Goal: Find contact information: Find contact information

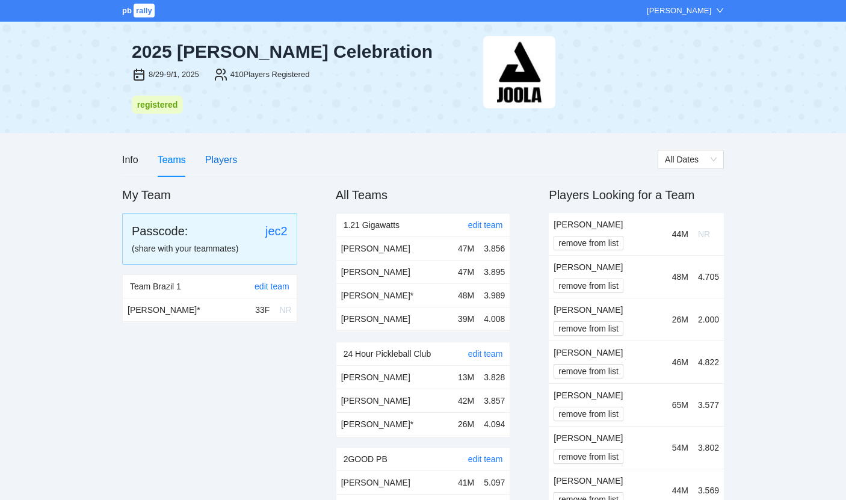
click at [226, 164] on div "Players" at bounding box center [221, 159] width 32 height 15
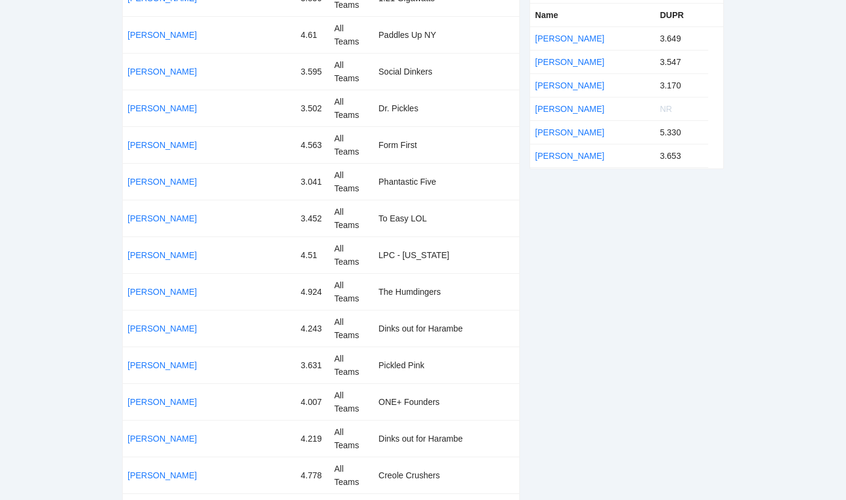
scroll to position [2086, 0]
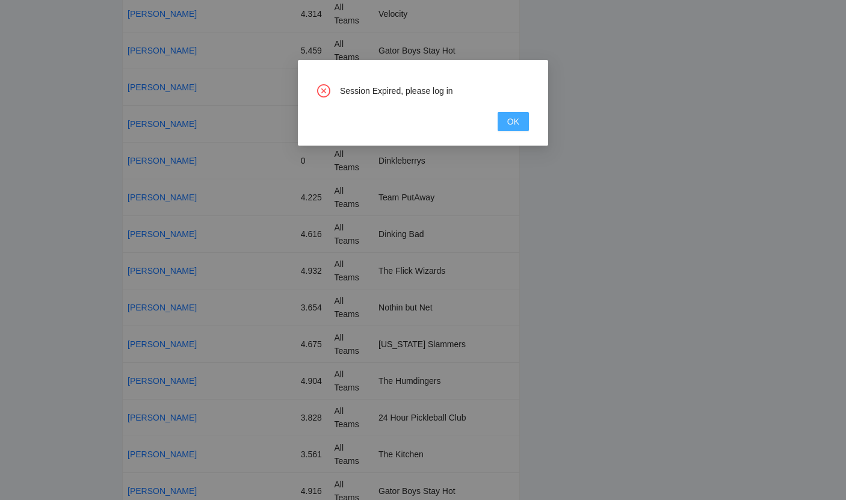
click at [517, 126] on span "OK" at bounding box center [513, 121] width 12 height 13
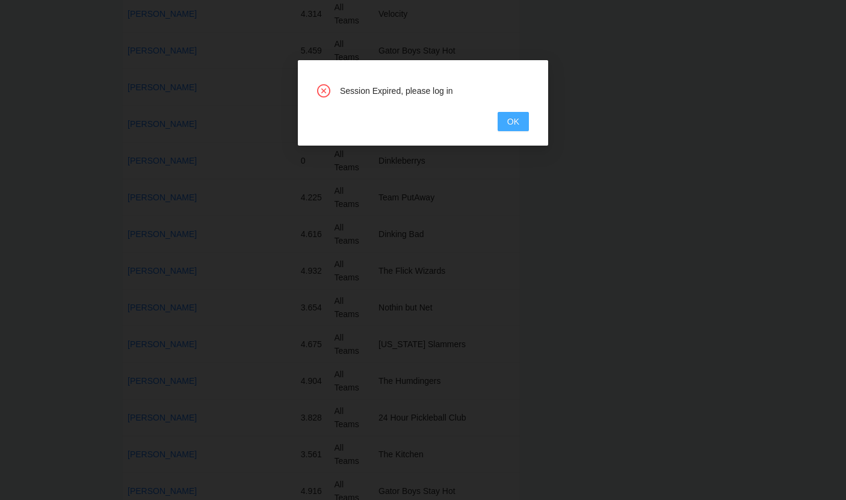
type input "**********"
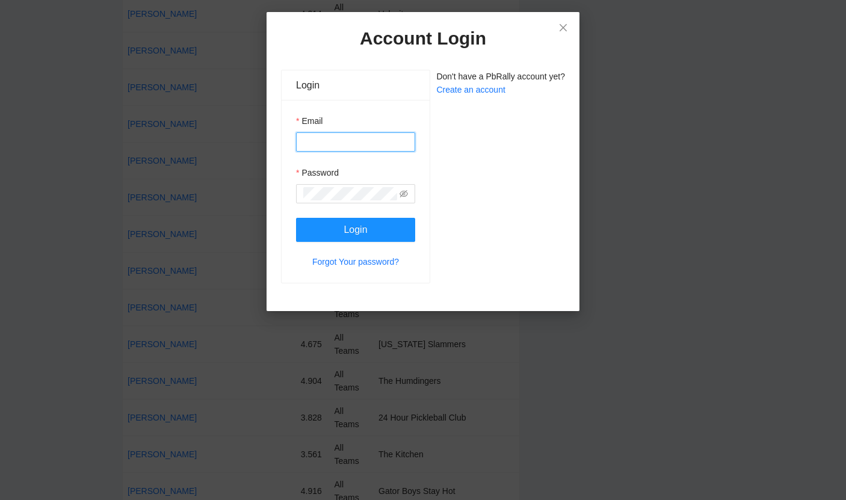
type input "**********"
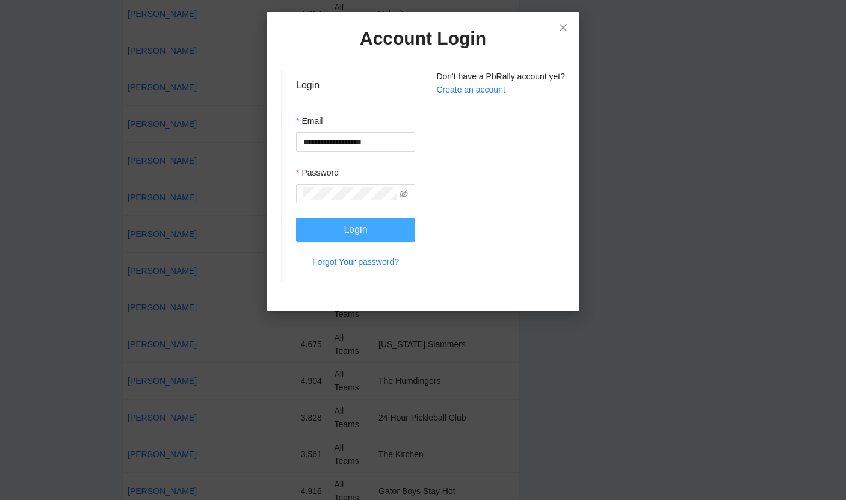
click at [352, 219] on button "Login" at bounding box center [355, 230] width 119 height 24
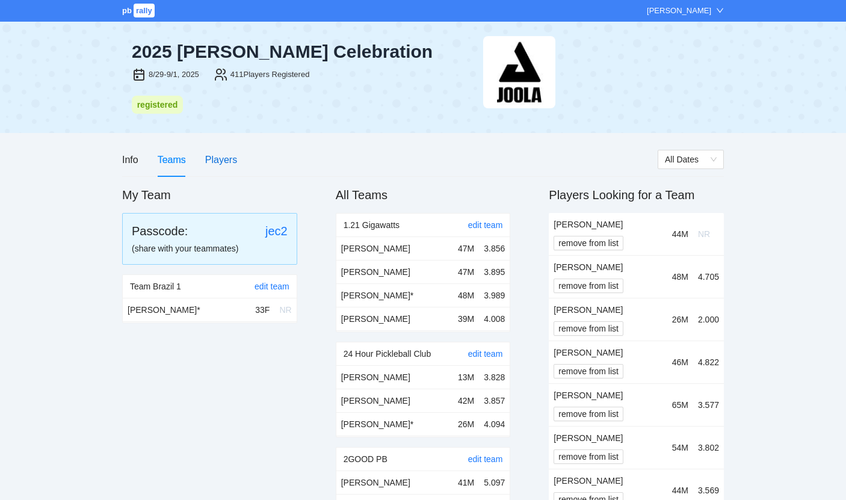
click at [221, 158] on div "Players" at bounding box center [221, 159] width 32 height 15
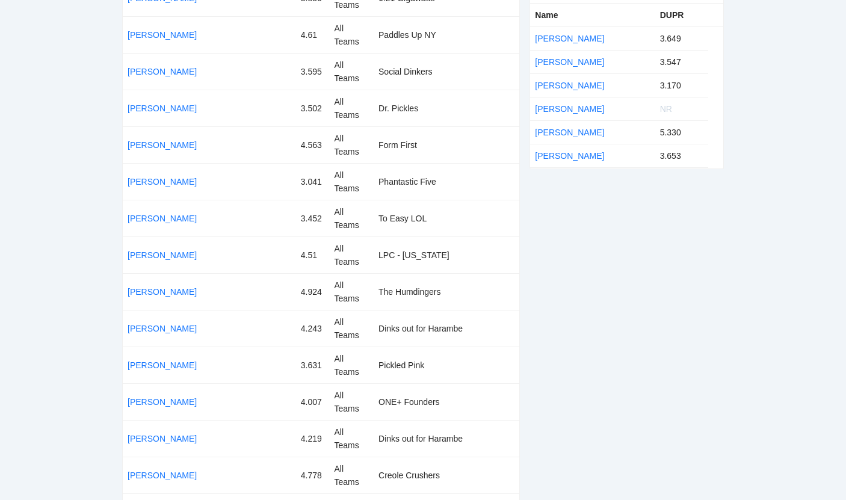
scroll to position [2086, 0]
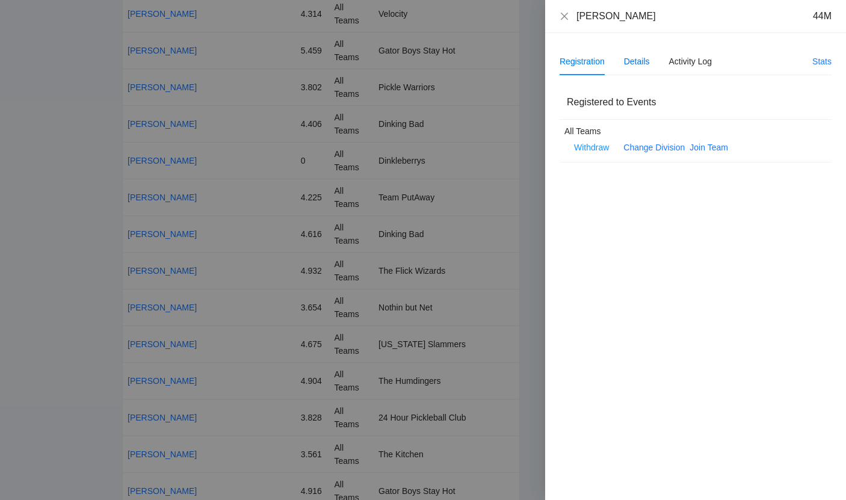
click at [646, 61] on div "Details" at bounding box center [637, 61] width 26 height 13
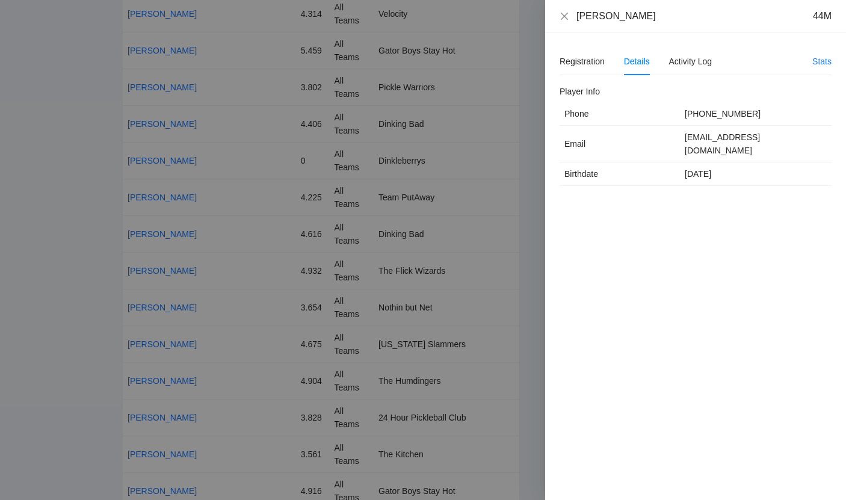
click at [722, 138] on td "[EMAIL_ADDRESS][DOMAIN_NAME]" at bounding box center [756, 144] width 152 height 37
copy td "[EMAIL_ADDRESS][DOMAIN_NAME]"
click at [566, 16] on icon "close" at bounding box center [564, 16] width 10 height 10
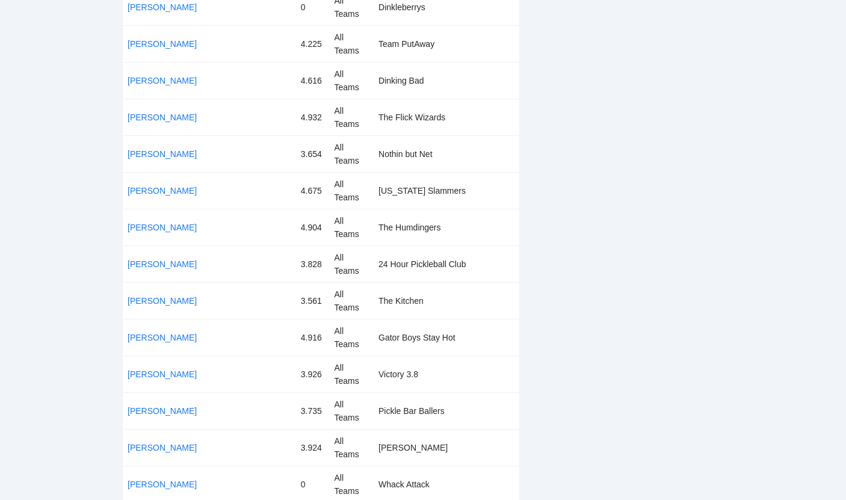
scroll to position [2284, 0]
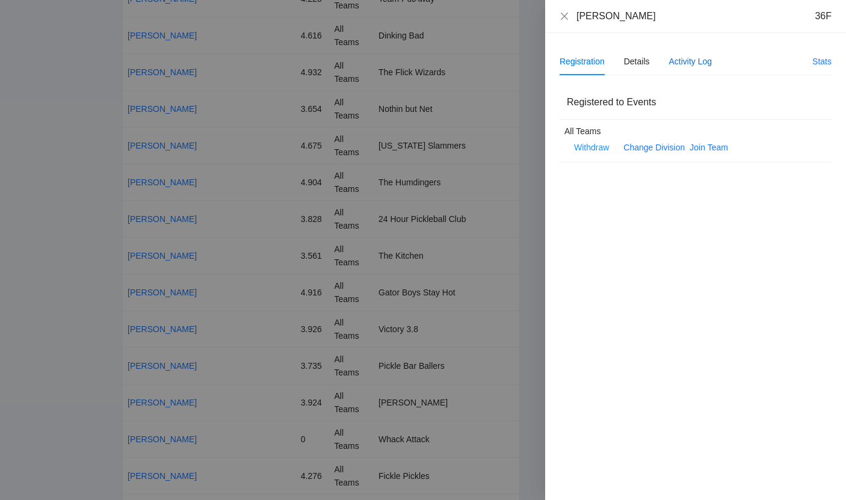
click at [699, 63] on div "Activity Log" at bounding box center [690, 61] width 43 height 13
click at [641, 70] on div "Details" at bounding box center [637, 62] width 26 height 28
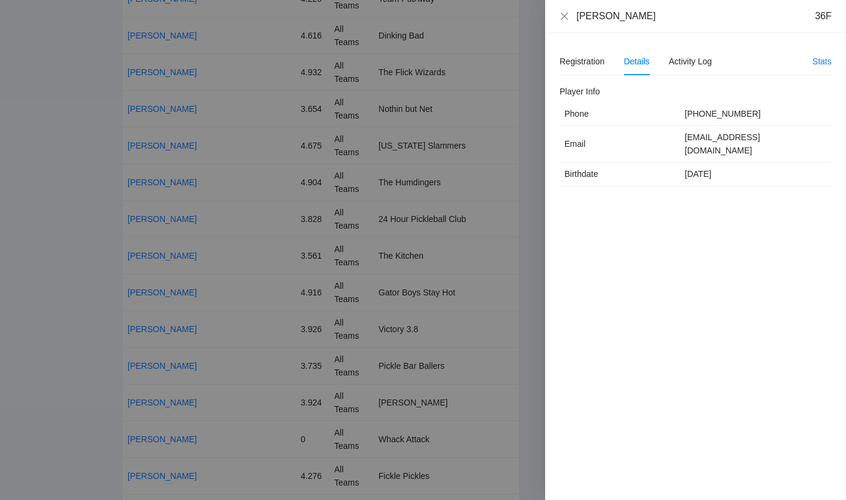
click at [747, 134] on td "[EMAIL_ADDRESS][DOMAIN_NAME]" at bounding box center [756, 144] width 152 height 37
copy td "[EMAIL_ADDRESS][DOMAIN_NAME]"
click at [694, 29] on div "[PERSON_NAME] 36F" at bounding box center [695, 16] width 301 height 33
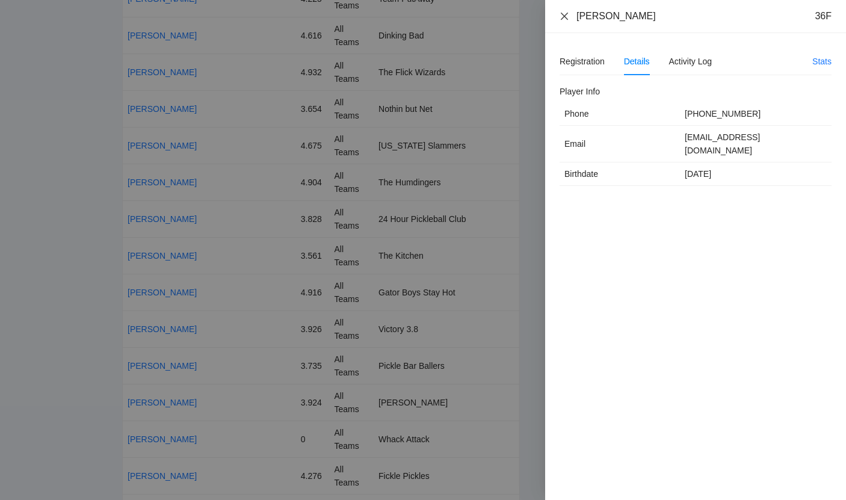
click at [562, 19] on icon "close" at bounding box center [564, 16] width 10 height 10
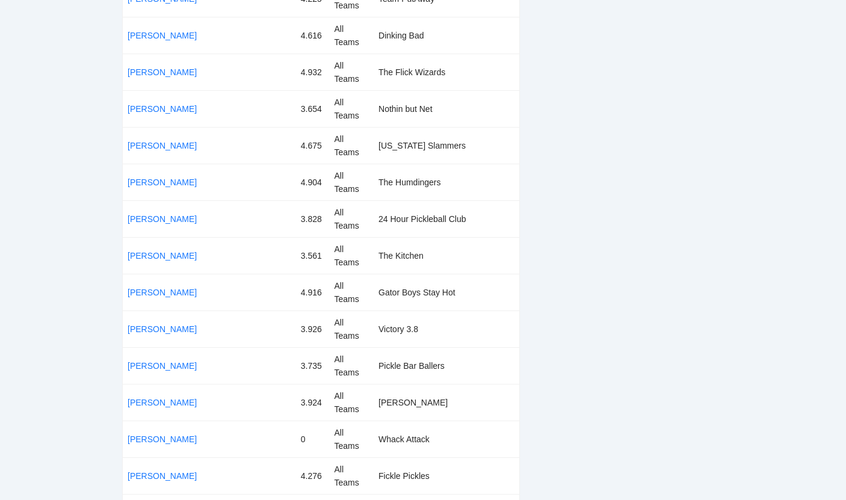
scroll to position [3751, 0]
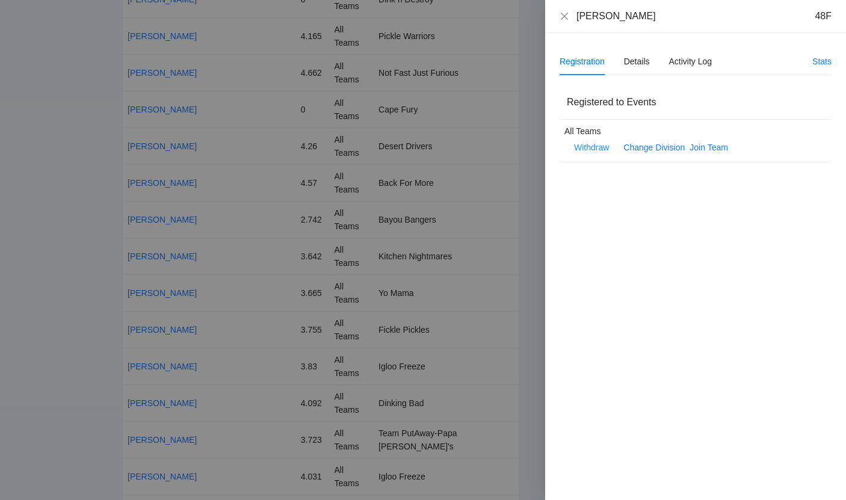
click at [502, 149] on div at bounding box center [423, 250] width 846 height 500
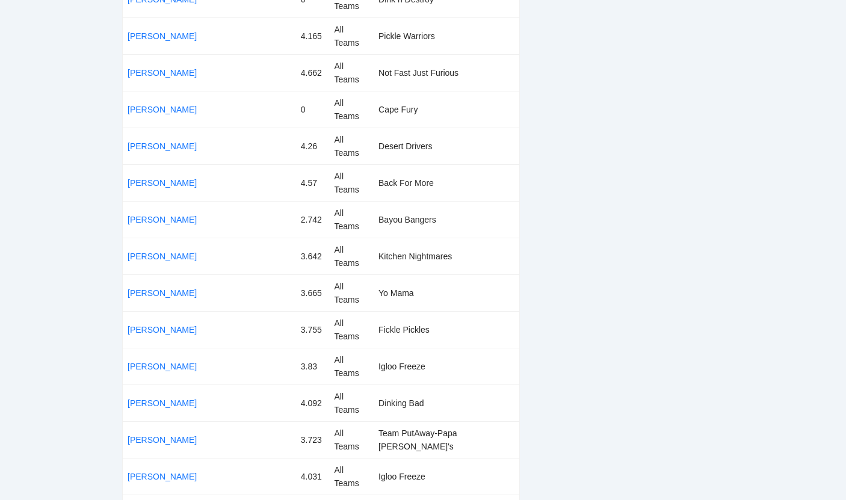
scroll to position [5439, 0]
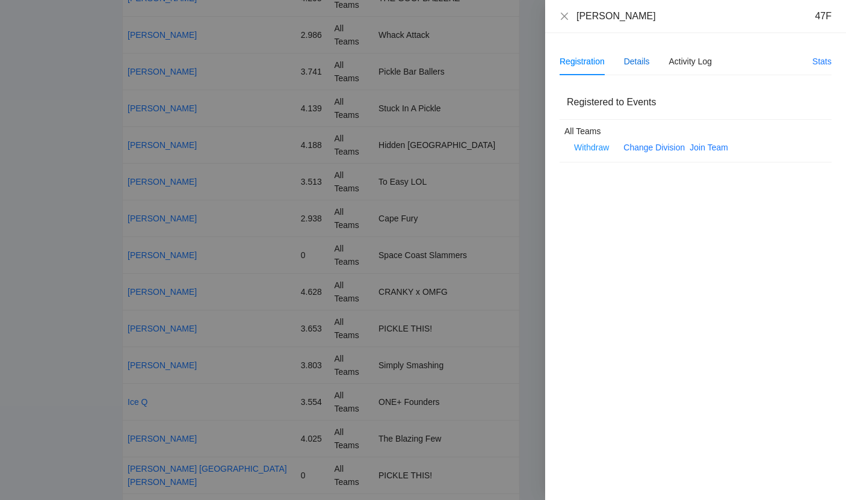
click at [644, 59] on div "Details" at bounding box center [637, 61] width 26 height 13
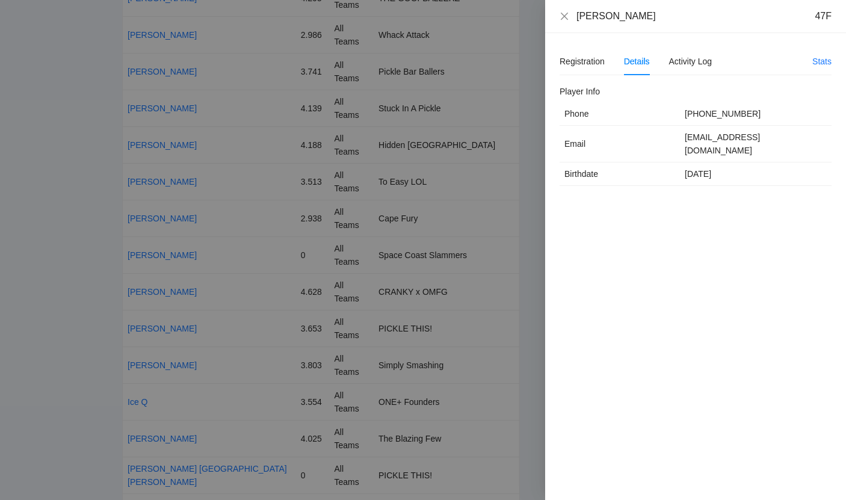
click at [695, 137] on td "[EMAIL_ADDRESS][DOMAIN_NAME]" at bounding box center [756, 144] width 152 height 37
copy td "[EMAIL_ADDRESS][DOMAIN_NAME]"
click at [567, 11] on icon "close" at bounding box center [564, 16] width 10 height 10
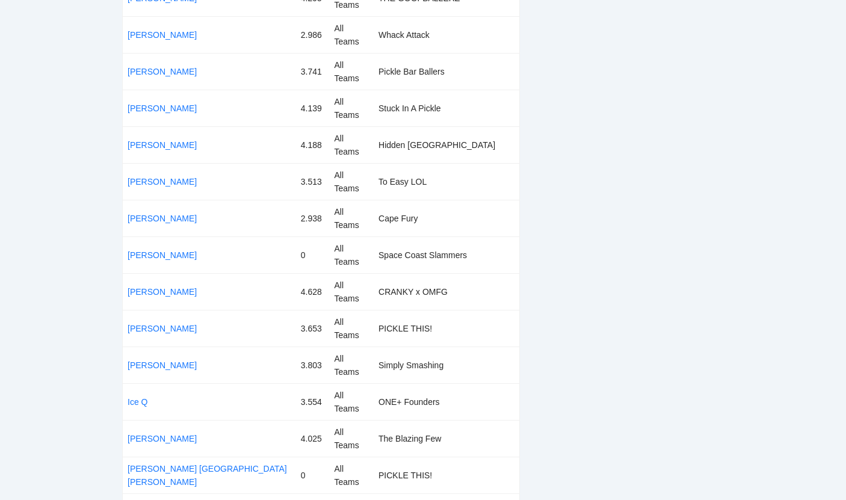
scroll to position [6260, 0]
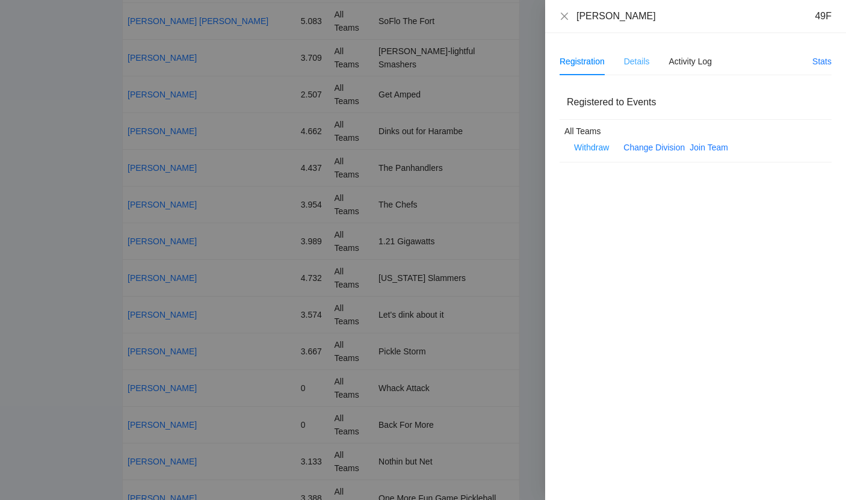
click at [647, 72] on div "Details" at bounding box center [637, 62] width 26 height 28
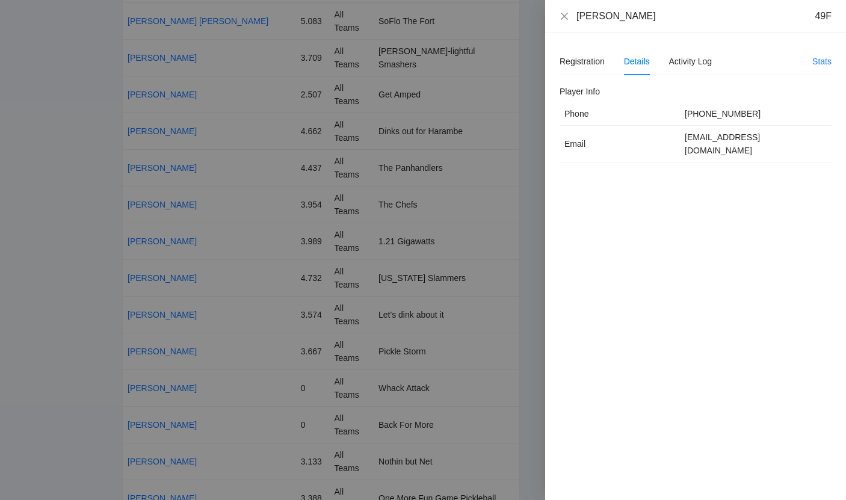
click at [713, 138] on td "[EMAIL_ADDRESS][DOMAIN_NAME]" at bounding box center [756, 144] width 152 height 37
copy td "[EMAIL_ADDRESS][DOMAIN_NAME]"
click at [565, 16] on icon "close" at bounding box center [564, 16] width 10 height 10
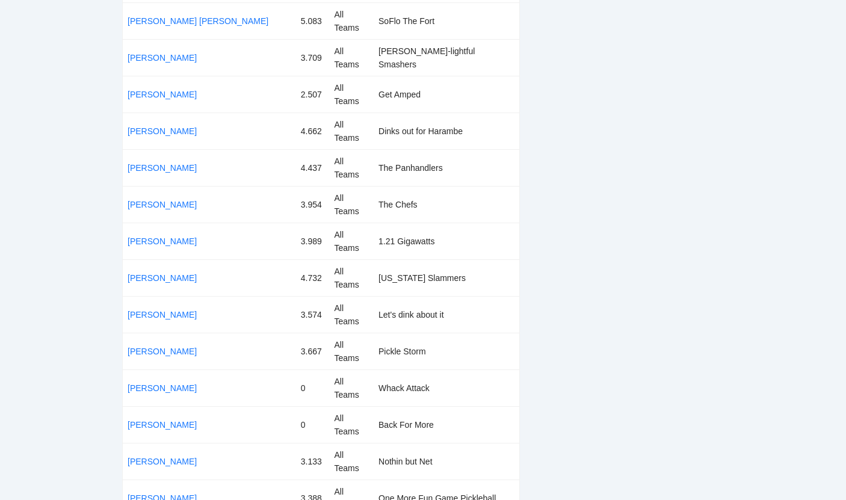
scroll to position [8348, 0]
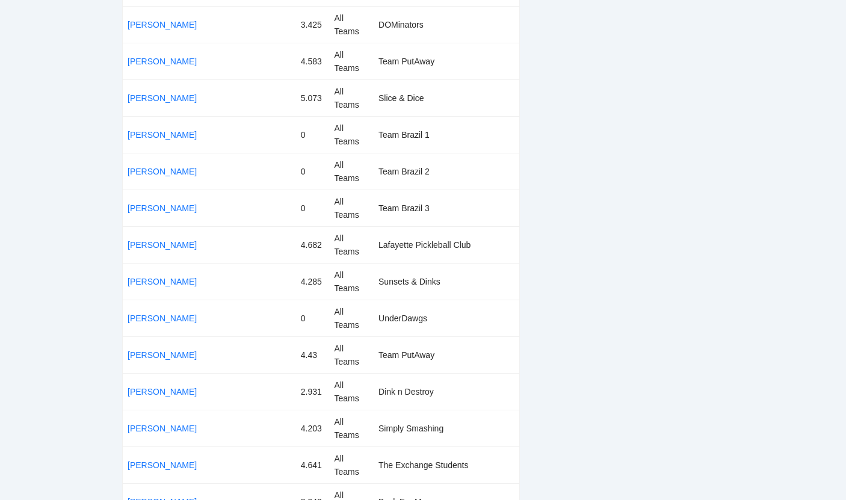
copy td "The Blazing Few"
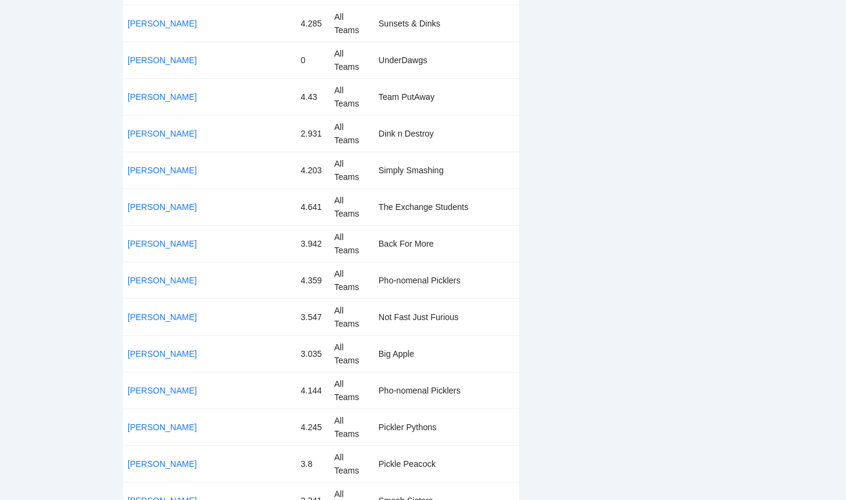
scroll to position [3610, 0]
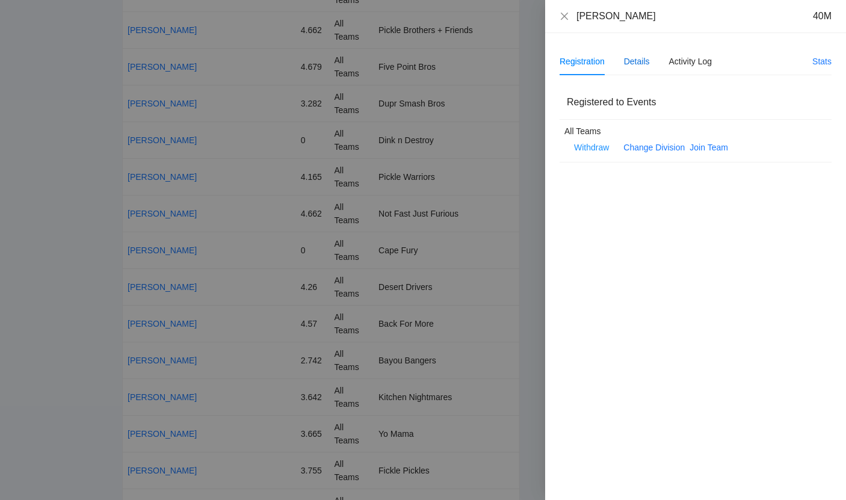
click at [648, 55] on div "Details" at bounding box center [637, 61] width 26 height 13
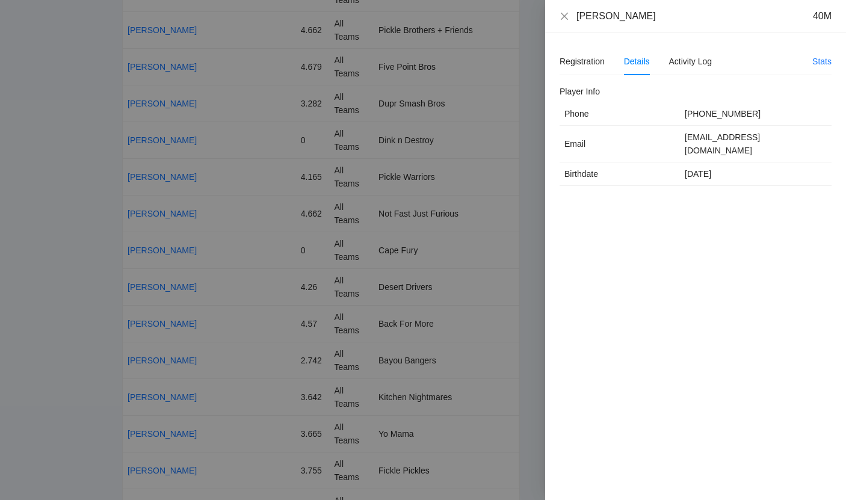
click at [697, 137] on td "[EMAIL_ADDRESS][DOMAIN_NAME]" at bounding box center [756, 144] width 152 height 37
copy td "[EMAIL_ADDRESS][DOMAIN_NAME]"
click at [561, 20] on icon "close" at bounding box center [564, 16] width 10 height 10
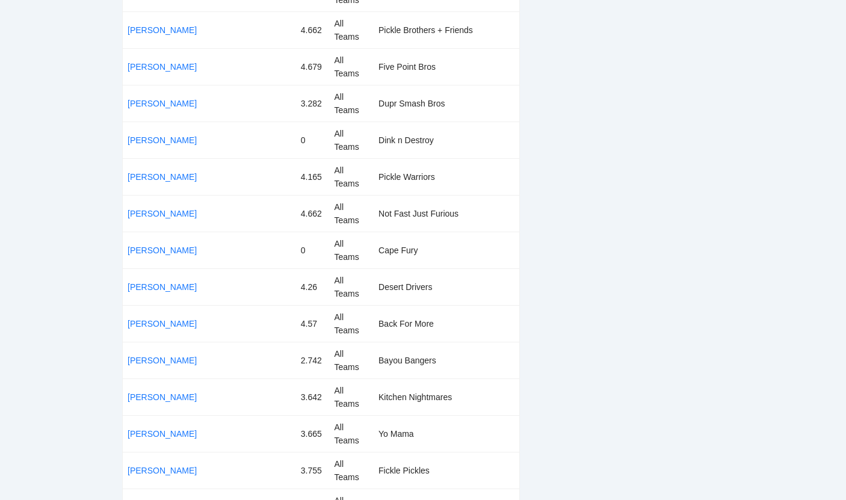
scroll to position [8348, 0]
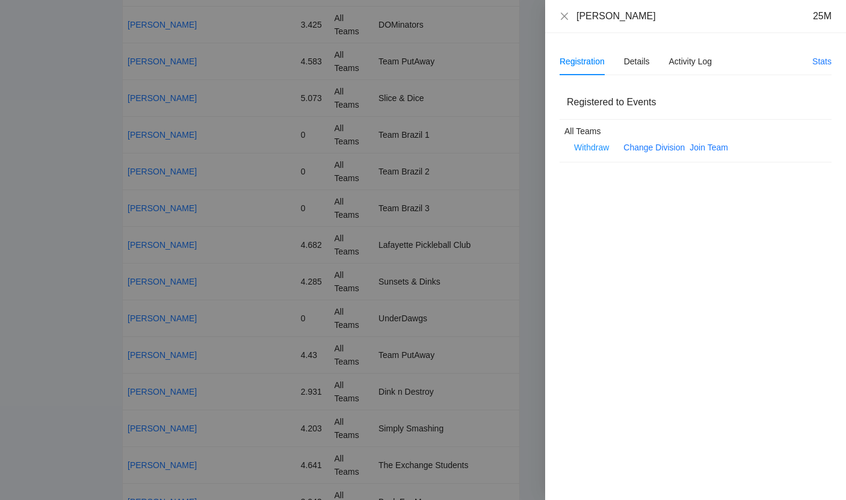
click at [652, 57] on div "Registration Details Activity Log" at bounding box center [635, 62] width 152 height 28
click at [648, 58] on div "Details" at bounding box center [637, 61] width 26 height 13
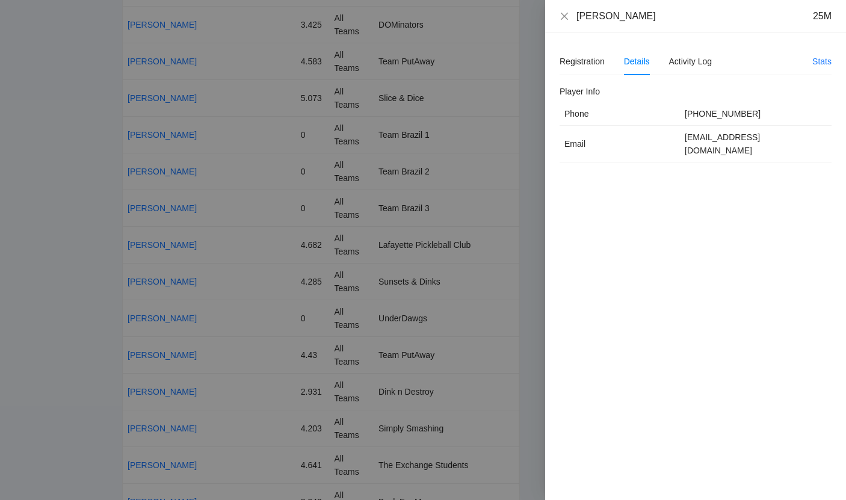
click at [701, 136] on td "[EMAIL_ADDRESS][DOMAIN_NAME]" at bounding box center [756, 144] width 152 height 37
copy td "[EMAIL_ADDRESS][DOMAIN_NAME]"
click at [458, 158] on div at bounding box center [423, 250] width 846 height 500
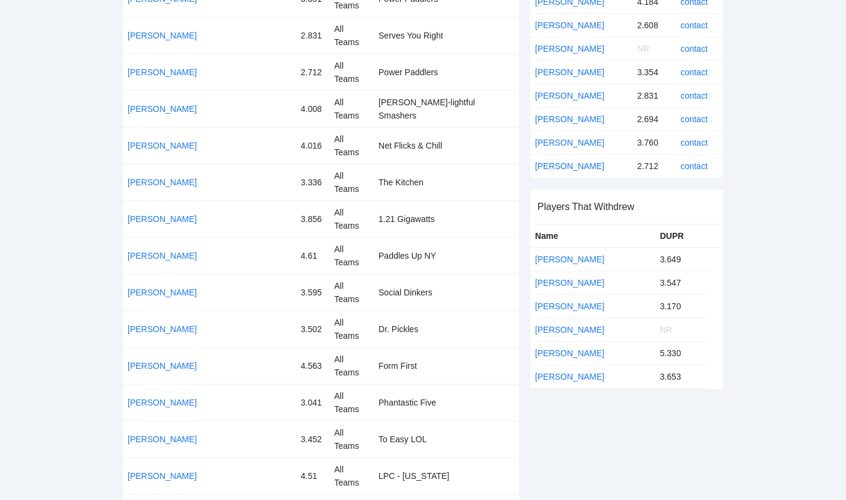
scroll to position [0, 0]
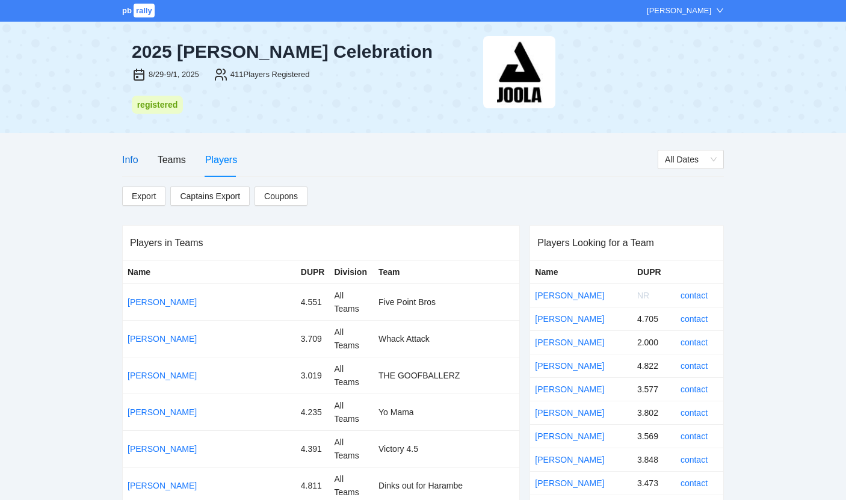
click at [137, 165] on div "Info" at bounding box center [130, 159] width 16 height 15
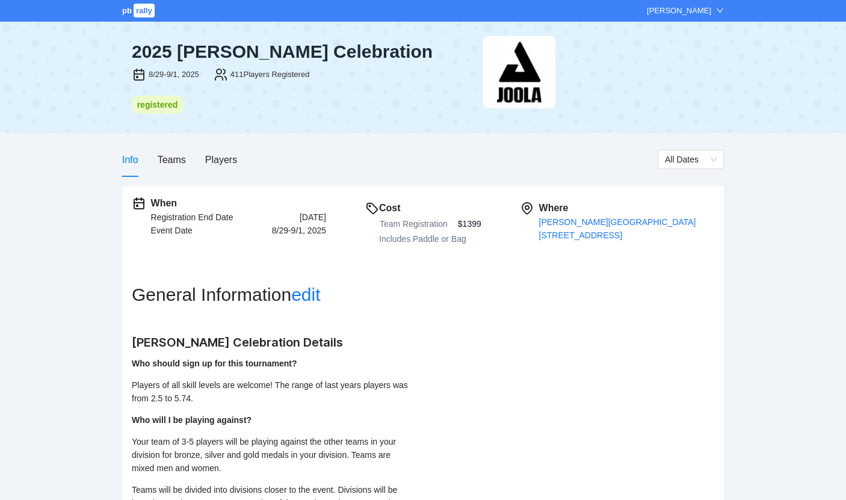
click at [155, 159] on div "Info Teams Players" at bounding box center [179, 160] width 115 height 34
click at [162, 161] on div "Teams" at bounding box center [172, 159] width 28 height 15
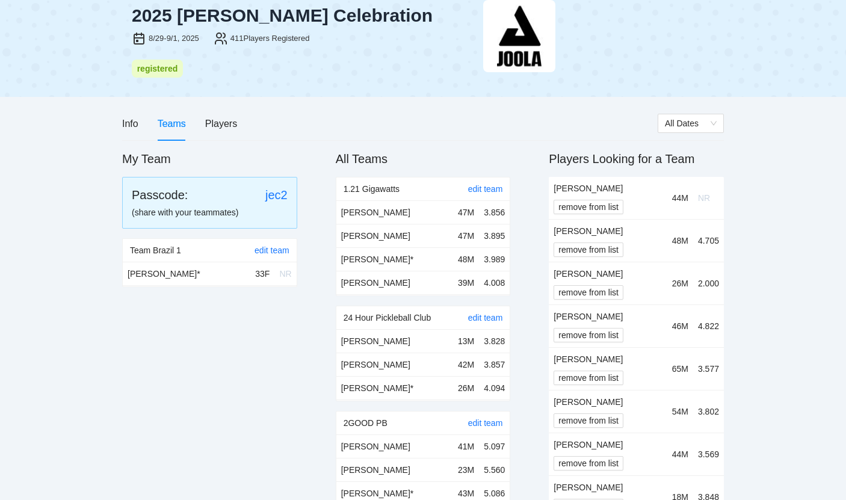
scroll to position [6, 0]
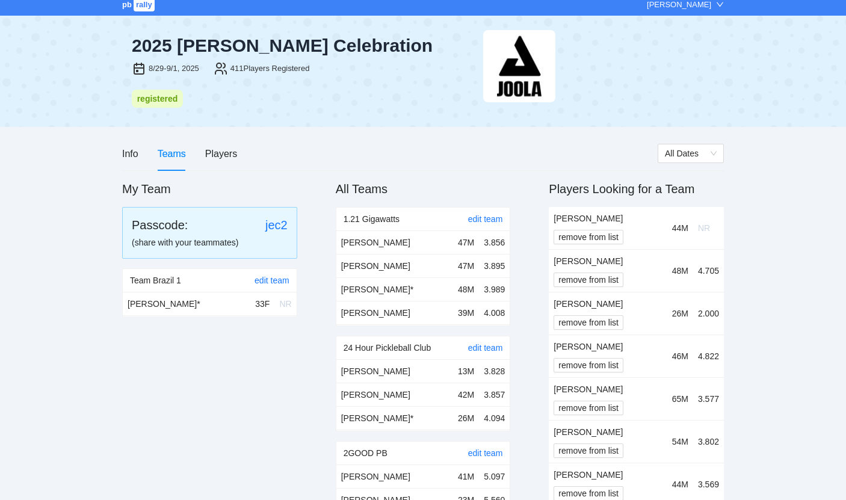
click at [239, 155] on div "Info Teams Players" at bounding box center [389, 154] width 535 height 34
click at [226, 155] on div "Players" at bounding box center [221, 153] width 32 height 15
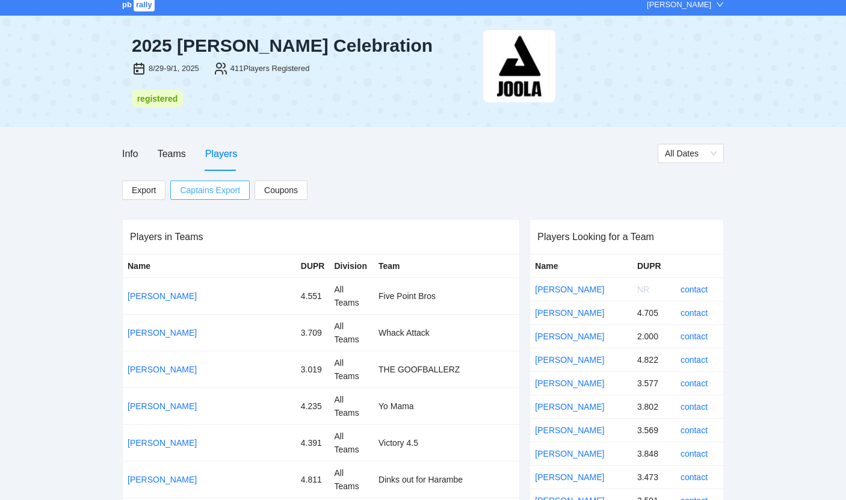
click at [213, 186] on span "Captains Export" at bounding box center [210, 190] width 60 height 18
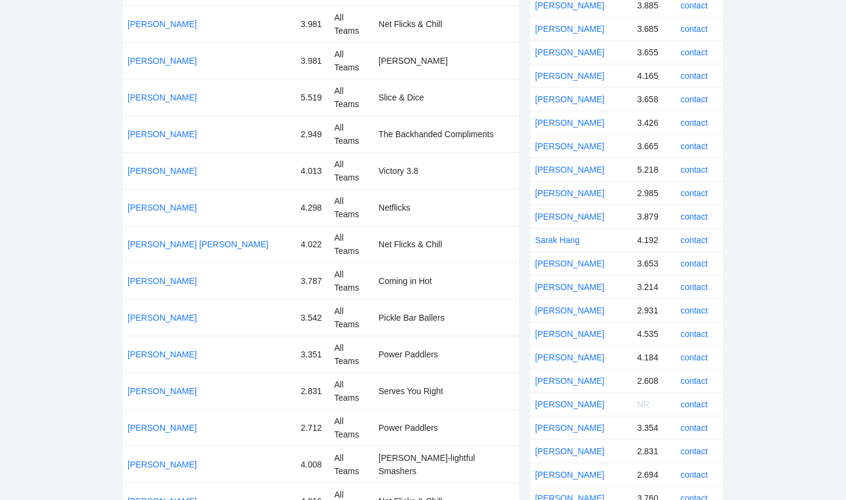
scroll to position [0, 0]
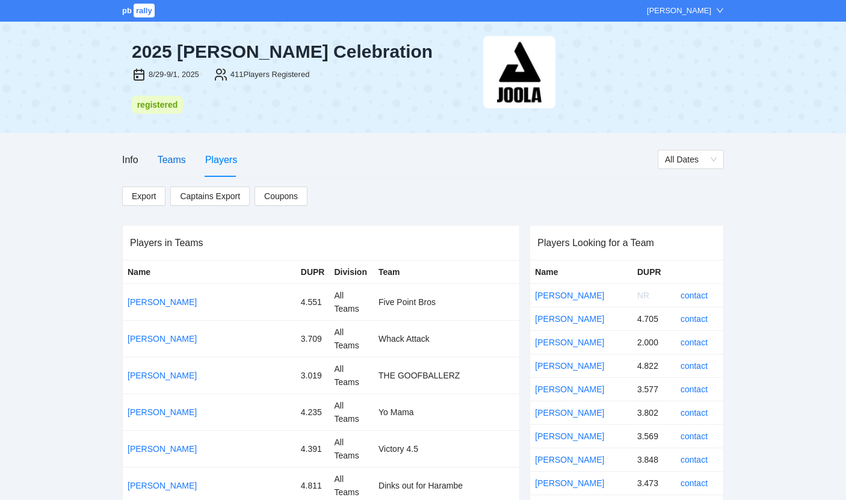
click at [165, 157] on div "Teams" at bounding box center [172, 159] width 28 height 15
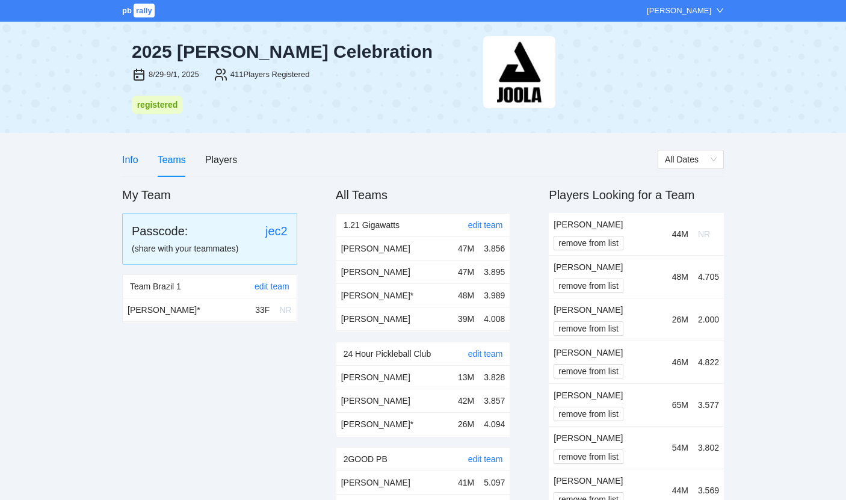
click at [132, 158] on div "Info" at bounding box center [130, 159] width 16 height 15
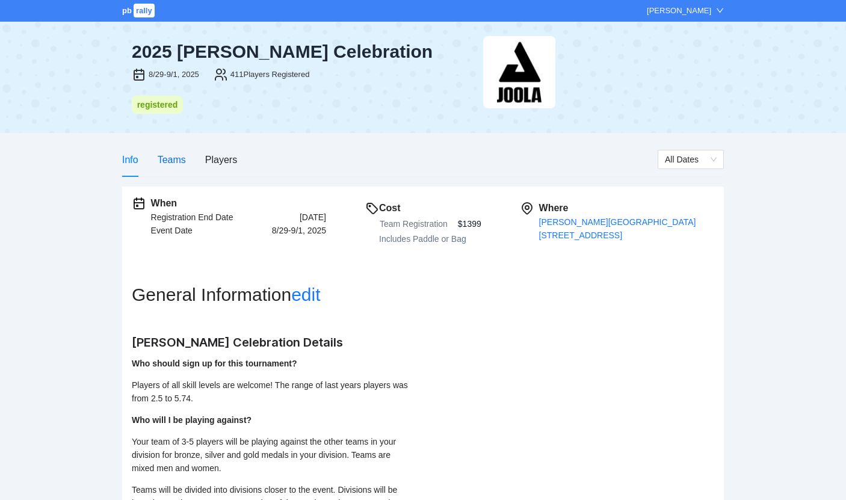
click at [184, 158] on div "Teams" at bounding box center [172, 159] width 28 height 15
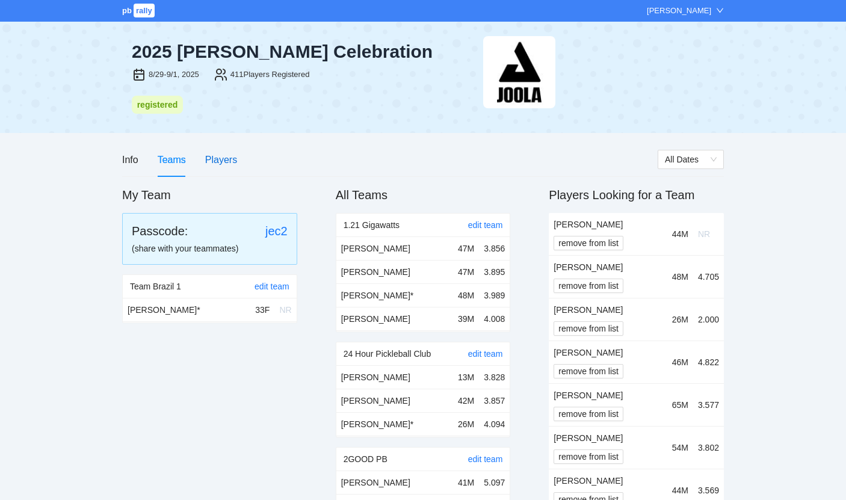
click at [210, 158] on div "Players" at bounding box center [221, 159] width 32 height 15
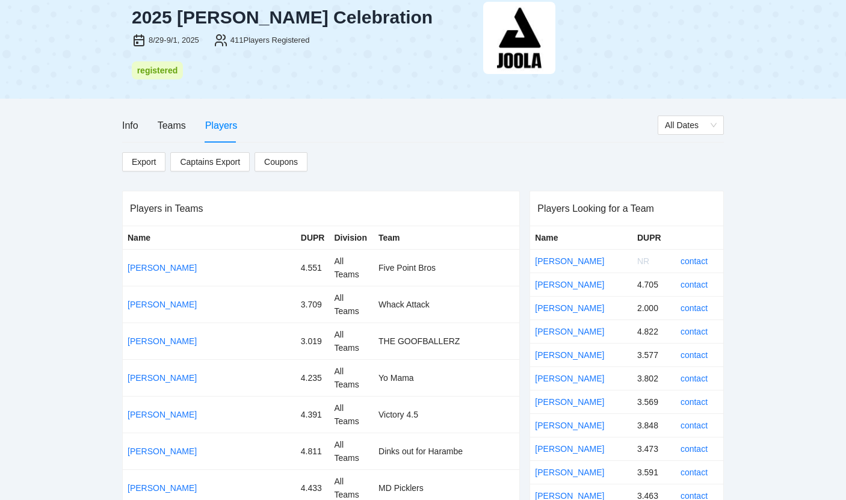
scroll to position [37, 0]
